Goal: Use online tool/utility: Utilize a website feature to perform a specific function

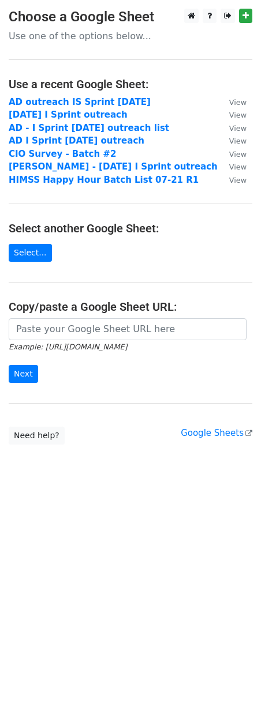
click at [23, 233] on h4 "Select another Google Sheet:" at bounding box center [130, 228] width 243 height 14
click at [24, 242] on main "Choose a Google Sheet Use one of the options below... Use a recent Google Sheet…" at bounding box center [130, 227] width 261 height 436
click at [25, 250] on link "Select..." at bounding box center [30, 253] width 43 height 18
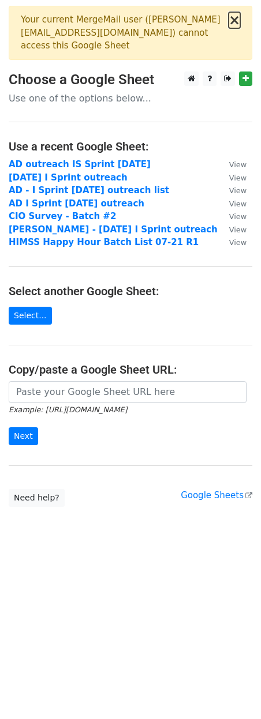
click at [238, 20] on button "×" at bounding box center [234, 20] width 12 height 14
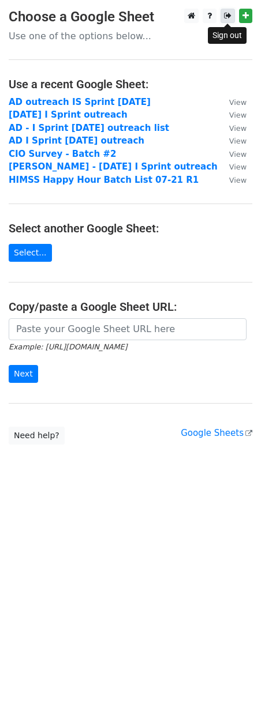
click at [228, 16] on icon at bounding box center [227, 16] width 7 height 8
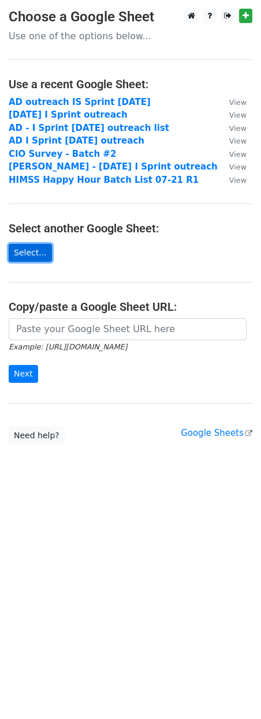
click at [39, 248] on link "Select..." at bounding box center [30, 253] width 43 height 18
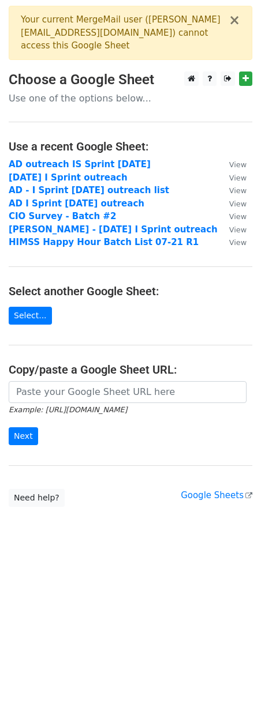
click at [232, 70] on main "× Your current MergeMail user ( adam@dreamitventures.com ) cannot access this G…" at bounding box center [130, 256] width 261 height 501
click at [228, 78] on icon at bounding box center [227, 78] width 7 height 8
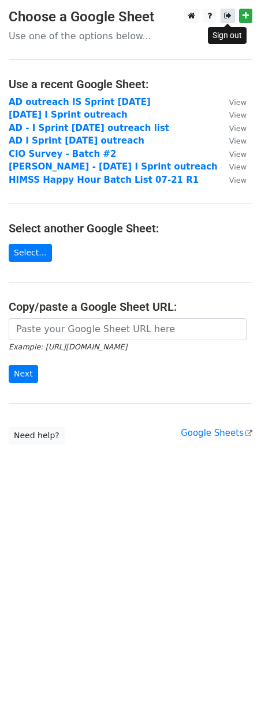
click at [226, 14] on icon at bounding box center [227, 16] width 7 height 8
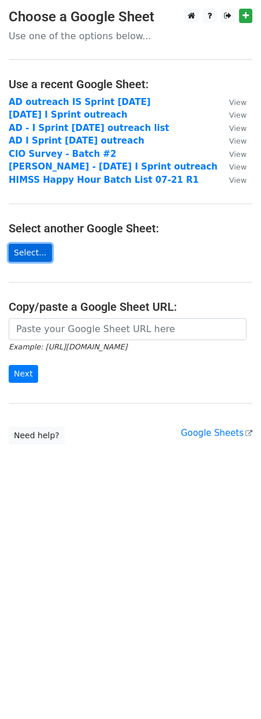
click at [35, 249] on link "Select..." at bounding box center [30, 253] width 43 height 18
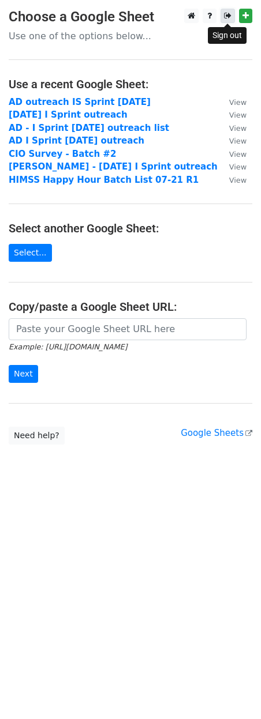
click at [231, 16] on link at bounding box center [227, 16] width 14 height 14
click at [228, 20] on icon at bounding box center [227, 16] width 7 height 8
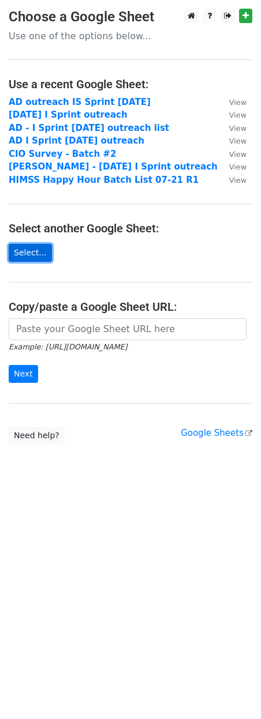
click at [35, 259] on link "Select..." at bounding box center [30, 253] width 43 height 18
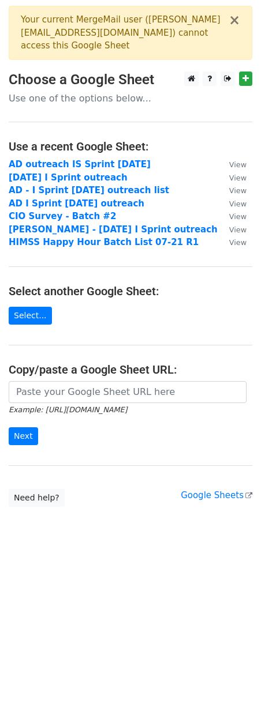
click at [241, 21] on div "× Your current MergeMail user ( [PERSON_NAME][EMAIL_ADDRESS][DOMAIN_NAME] ) can…" at bounding box center [130, 33] width 243 height 54
click at [240, 20] on div "× Your current MergeMail user ( [PERSON_NAME][EMAIL_ADDRESS][DOMAIN_NAME] ) can…" at bounding box center [130, 33] width 243 height 54
click at [239, 17] on button "×" at bounding box center [234, 20] width 12 height 14
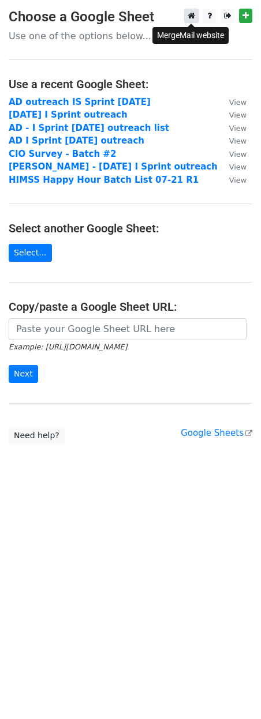
click at [196, 20] on link at bounding box center [191, 16] width 14 height 14
click at [225, 15] on icon at bounding box center [227, 16] width 7 height 8
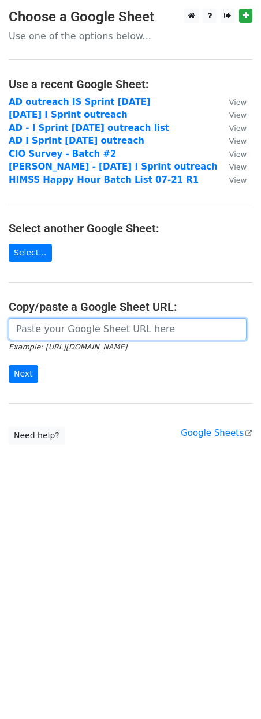
click at [45, 333] on input "url" at bounding box center [128, 329] width 238 height 22
paste input "[URL][DOMAIN_NAME]"
type input "[URL][DOMAIN_NAME]"
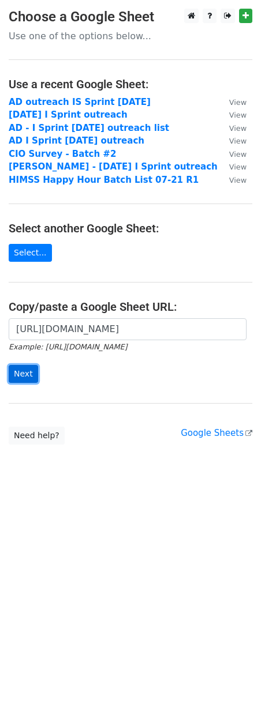
scroll to position [0, 0]
click at [17, 375] on input "Next" at bounding box center [23, 374] width 29 height 18
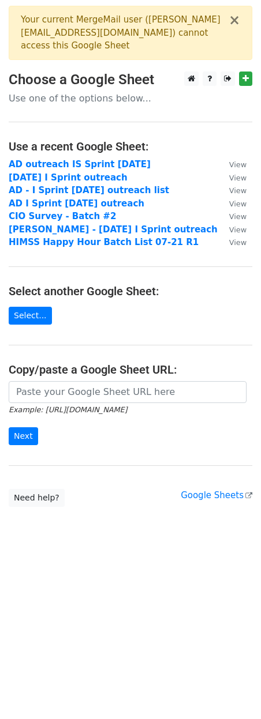
click at [226, 22] on div "Your current MergeMail user ( [PERSON_NAME][EMAIL_ADDRESS][DOMAIN_NAME] ) canno…" at bounding box center [125, 32] width 208 height 39
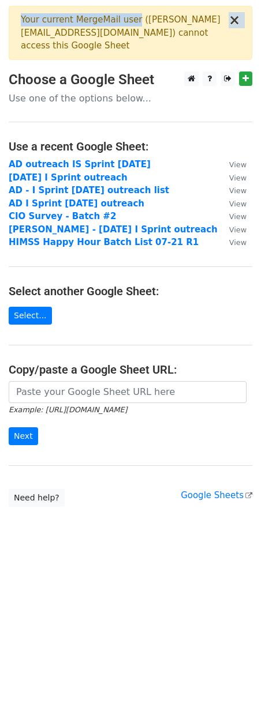
click at [230, 19] on div "× Your current MergeMail user ( adam@dreamitventures.com ) cannot access this G…" at bounding box center [130, 33] width 243 height 54
click at [232, 20] on button "×" at bounding box center [234, 20] width 12 height 14
